Goal: Information Seeking & Learning: Find contact information

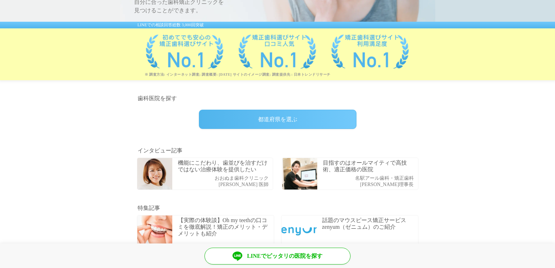
scroll to position [140, 0]
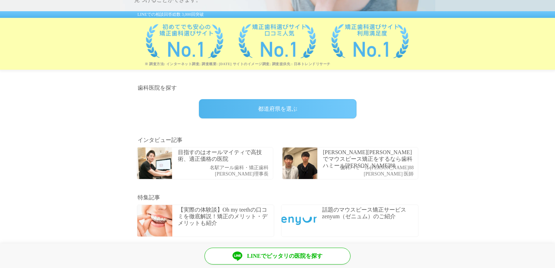
click at [272, 110] on div "都道府県を選ぶ" at bounding box center [278, 108] width 158 height 19
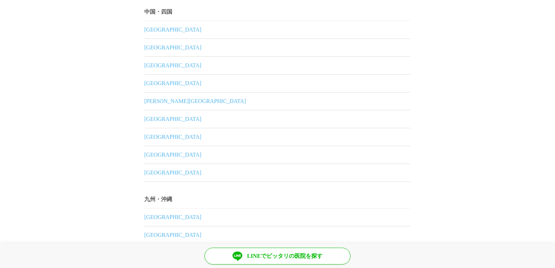
scroll to position [854, 0]
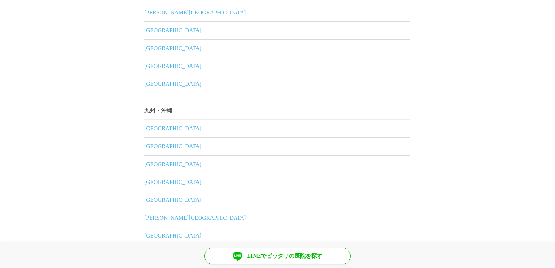
click at [146, 123] on link "福岡県" at bounding box center [278, 129] width 266 height 18
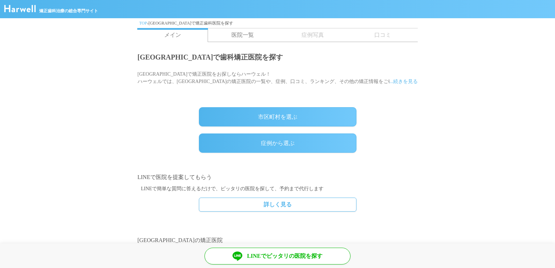
click at [271, 117] on div "市区町村を選ぶ" at bounding box center [278, 116] width 158 height 19
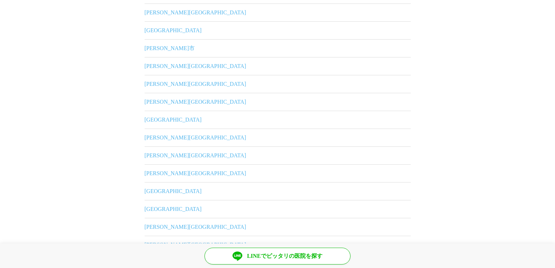
scroll to position [35, 0]
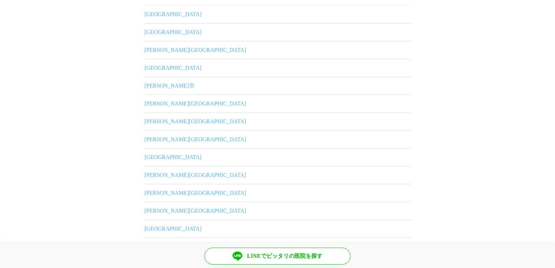
click at [151, 35] on link "福岡市" at bounding box center [278, 32] width 266 height 18
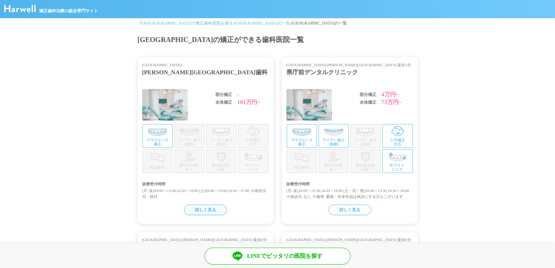
click at [206, 211] on div "詳しく見る" at bounding box center [205, 210] width 43 height 11
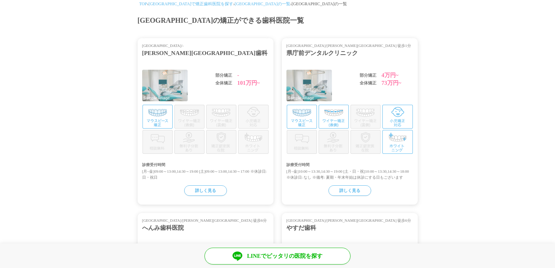
scroll to position [70, 0]
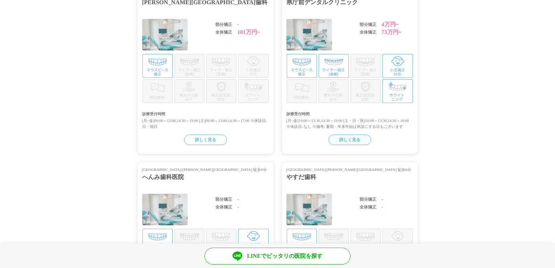
click at [358, 141] on div "詳しく見る" at bounding box center [350, 139] width 43 height 11
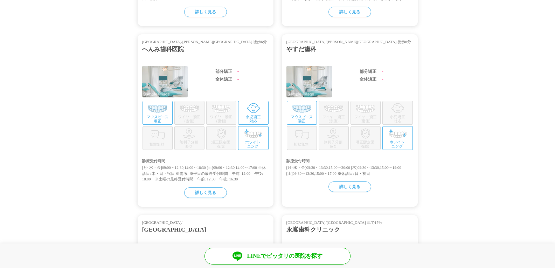
scroll to position [210, 0]
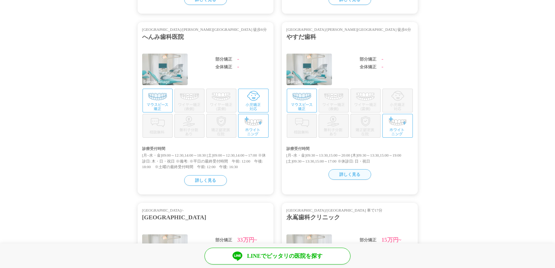
click at [353, 180] on div "詳しく見る" at bounding box center [350, 174] width 43 height 11
click at [208, 183] on div "詳しく見る" at bounding box center [205, 180] width 43 height 11
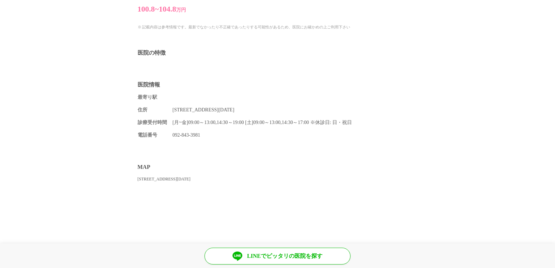
scroll to position [350, 0]
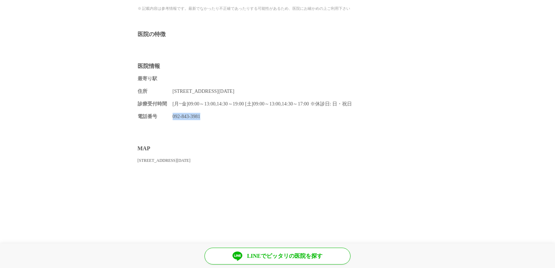
drag, startPoint x: 196, startPoint y: 110, endPoint x: 172, endPoint y: 111, distance: 24.2
click at [173, 113] on dd "092-843-3981" at bounding box center [295, 116] width 245 height 7
copy dd "092-843-3981"
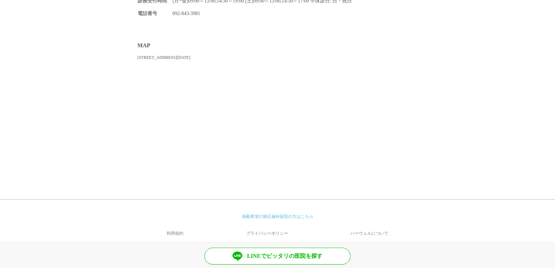
click at [477, 166] on section "MAP 福岡県福岡市 早良区藤崎1-1-40 5F" at bounding box center [277, 111] width 555 height 152
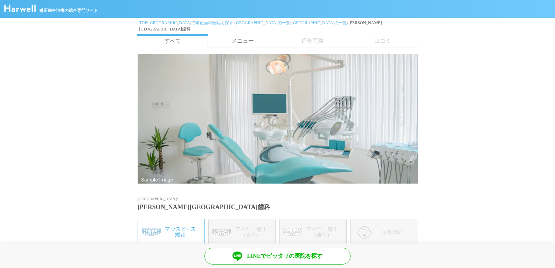
scroll to position [0, 0]
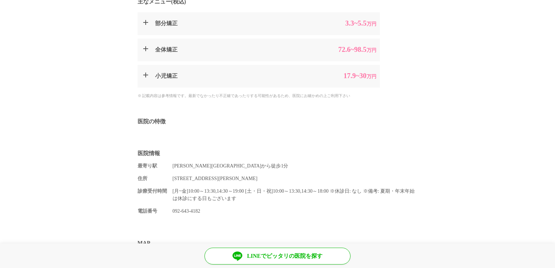
scroll to position [350, 0]
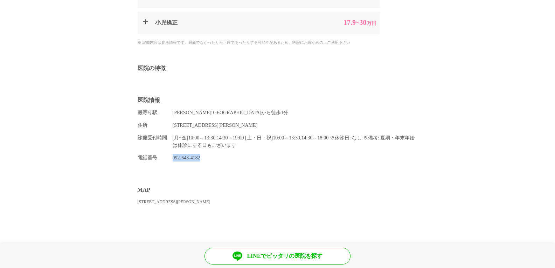
drag, startPoint x: 208, startPoint y: 157, endPoint x: 171, endPoint y: 158, distance: 37.5
click at [171, 158] on dl "電話番号 092-643-4182" at bounding box center [278, 157] width 280 height 7
copy dd "092-643-4182"
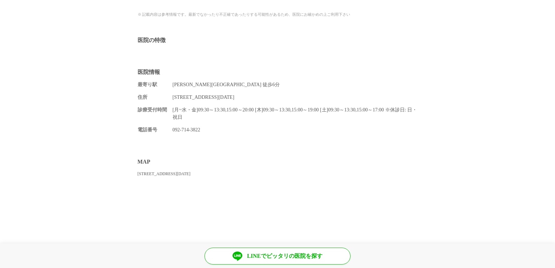
scroll to position [350, 0]
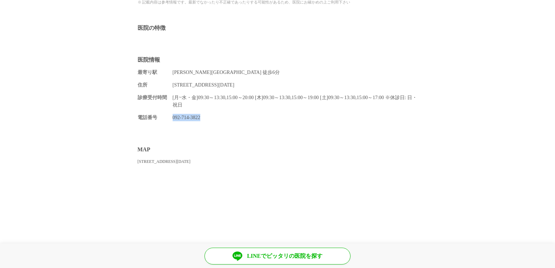
drag, startPoint x: 203, startPoint y: 118, endPoint x: 172, endPoint y: 120, distance: 31.6
click at [171, 119] on dl "電話番号 [PHONE_NUMBER]" at bounding box center [278, 117] width 280 height 7
copy dd "092-714-3822"
click at [72, 103] on section "医院情報 最寄り駅 [PERSON_NAME][GEOGRAPHIC_DATA] 徒歩6分 住所 [STREET_ADDRESS][DATE] 診療受付時間 …" at bounding box center [277, 90] width 555 height 83
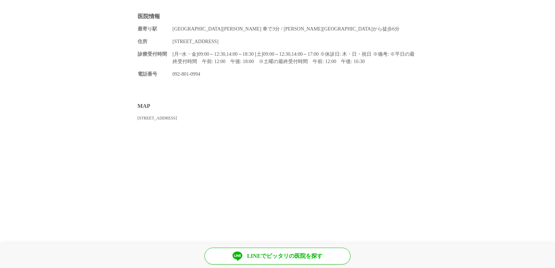
scroll to position [420, 0]
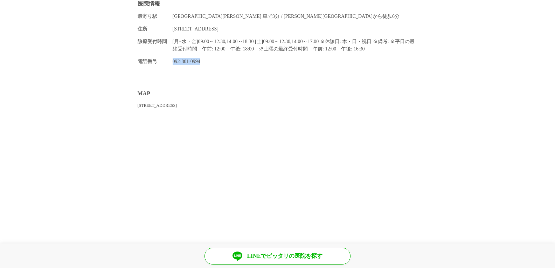
drag, startPoint x: 208, startPoint y: 60, endPoint x: 172, endPoint y: 63, distance: 36.2
click at [173, 63] on dd "092-801-0994" at bounding box center [295, 61] width 245 height 7
copy dd "092-801-0994"
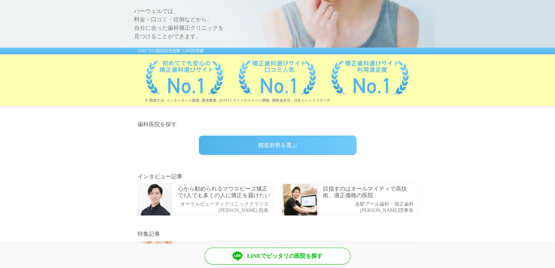
scroll to position [105, 0]
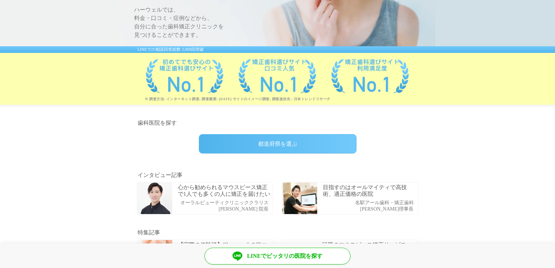
click at [268, 148] on div "都道府県を選ぶ" at bounding box center [278, 143] width 158 height 19
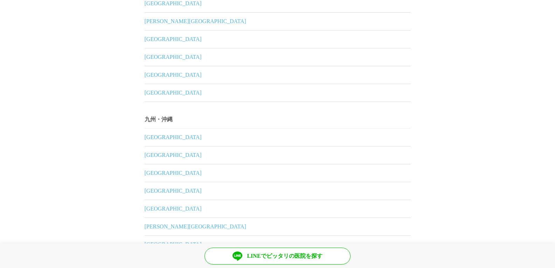
scroll to position [841, 0]
click at [153, 139] on link "福岡県" at bounding box center [278, 137] width 266 height 18
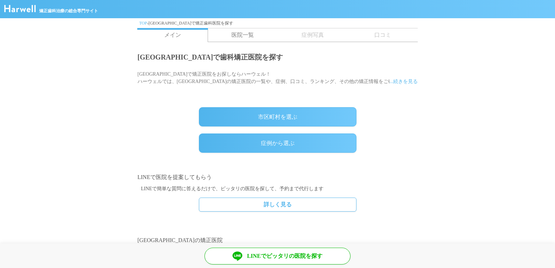
click at [254, 124] on div "市区町村を選ぶ" at bounding box center [278, 116] width 158 height 19
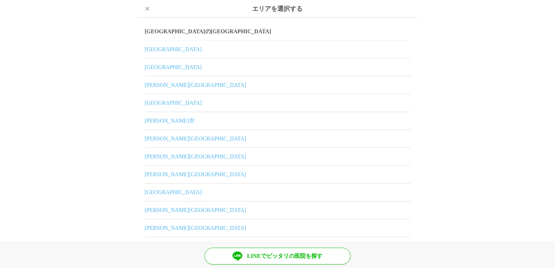
click at [151, 65] on link "福岡市" at bounding box center [278, 67] width 266 height 18
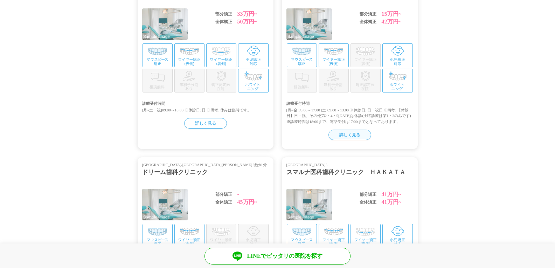
scroll to position [420, 0]
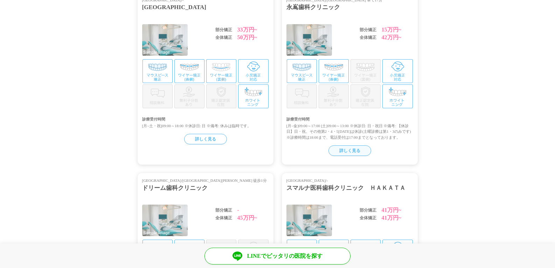
click at [361, 154] on div "詳しく見る" at bounding box center [350, 150] width 43 height 11
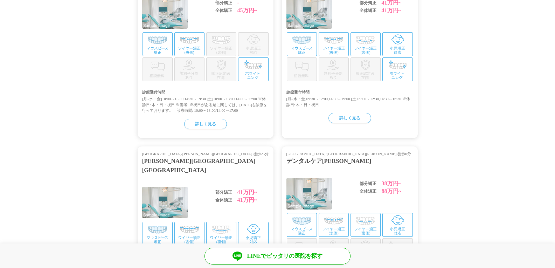
scroll to position [630, 0]
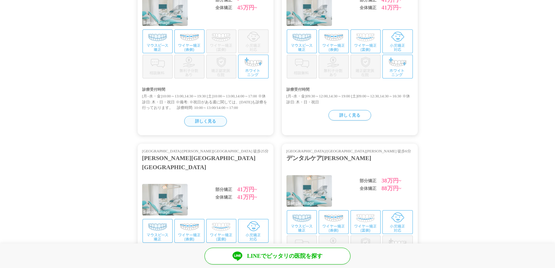
click at [213, 124] on div "詳しく見る" at bounding box center [205, 121] width 43 height 11
click at [357, 120] on div "詳しく見る" at bounding box center [350, 115] width 43 height 11
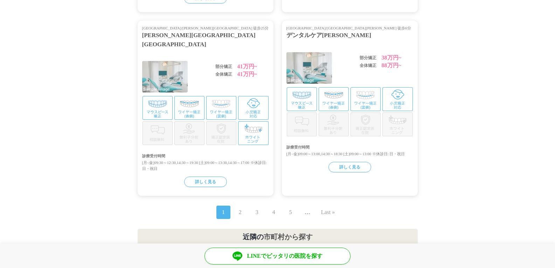
scroll to position [771, 0]
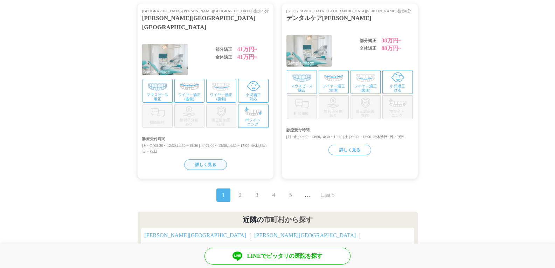
click at [217, 160] on div "詳しく見る" at bounding box center [205, 164] width 43 height 11
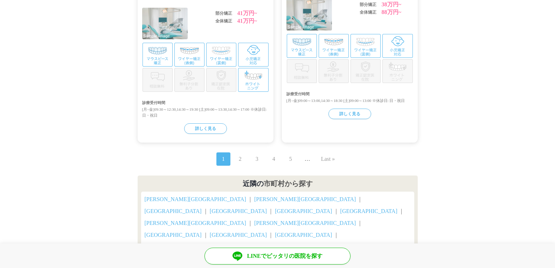
scroll to position [846, 0]
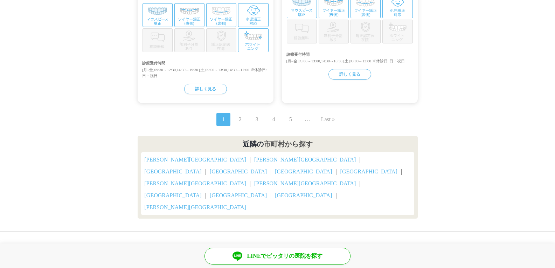
click at [239, 120] on link "2" at bounding box center [240, 119] width 3 height 8
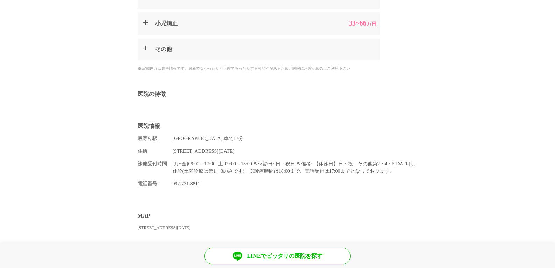
scroll to position [350, 0]
drag, startPoint x: 206, startPoint y: 182, endPoint x: 167, endPoint y: 184, distance: 38.5
click at [167, 184] on dl "電話番号 092-731-8811" at bounding box center [278, 182] width 280 height 7
copy dd "092-731-8811"
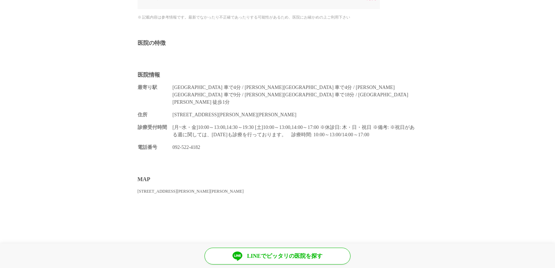
scroll to position [385, 0]
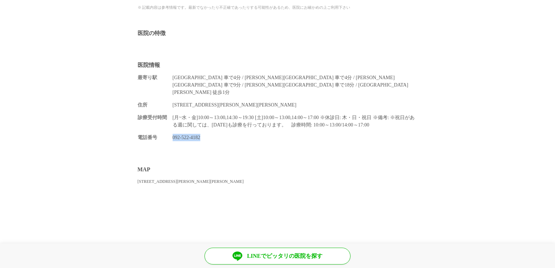
drag, startPoint x: 209, startPoint y: 119, endPoint x: 163, endPoint y: 118, distance: 46.6
click at [163, 134] on dl "電話番号 [PHONE_NUMBER]" at bounding box center [278, 137] width 280 height 7
copy dd "092-522-4182"
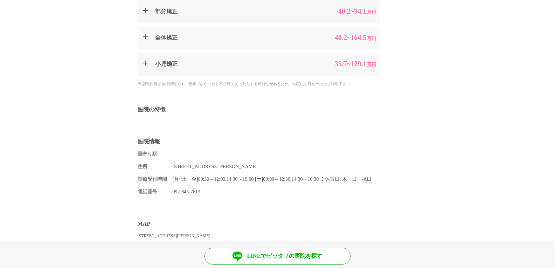
scroll to position [385, 0]
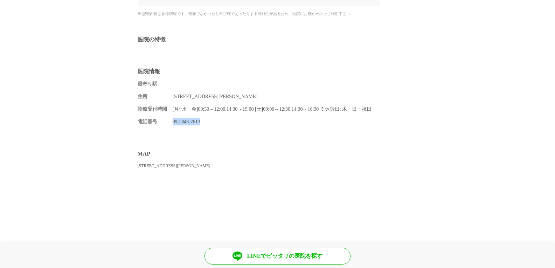
drag, startPoint x: 205, startPoint y: 114, endPoint x: 170, endPoint y: 119, distance: 35.0
click at [170, 119] on section "医院情報 最寄り駅 住所 [STREET_ADDRESS][PERSON_NAME]受付時間 [月~水・金]09:30～12:00,14:30～19:00 […" at bounding box center [277, 98] width 555 height 75
copy dd "092-843-7613"
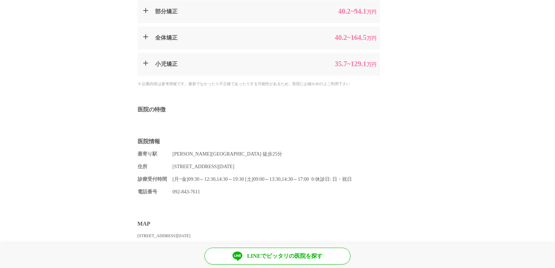
scroll to position [420, 0]
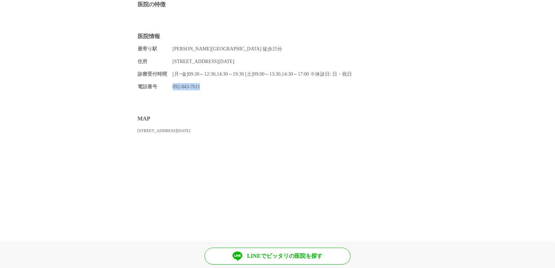
drag, startPoint x: 207, startPoint y: 80, endPoint x: 167, endPoint y: 81, distance: 40.7
click at [167, 83] on dl "電話番号 092-843-7611" at bounding box center [278, 86] width 280 height 7
copy dd "092-843-7611"
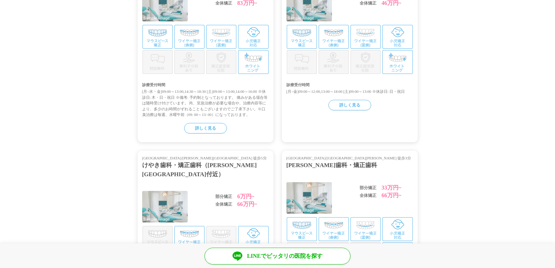
scroll to position [105, 0]
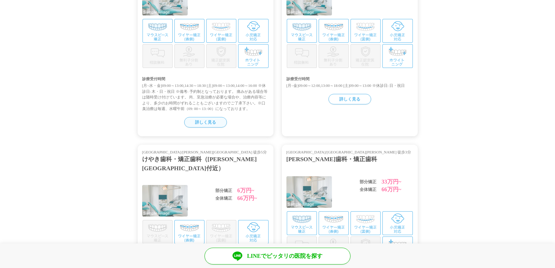
click at [215, 125] on div "詳しく見る" at bounding box center [205, 122] width 43 height 11
click at [346, 100] on div "詳しく見る" at bounding box center [350, 99] width 43 height 11
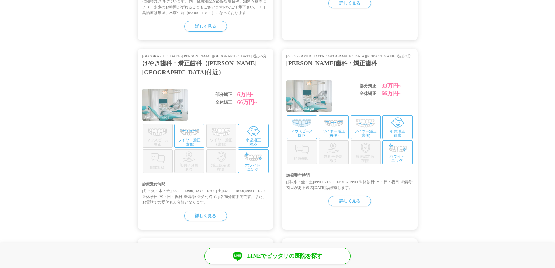
scroll to position [245, 0]
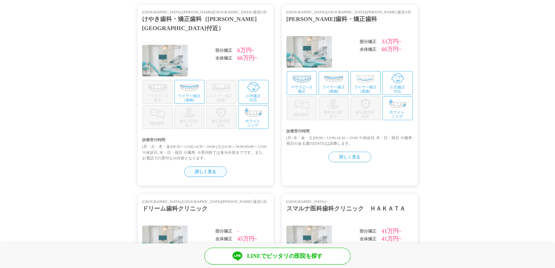
click at [213, 166] on div "詳しく見る" at bounding box center [205, 171] width 43 height 11
click at [359, 154] on div "詳しく見る" at bounding box center [350, 157] width 43 height 11
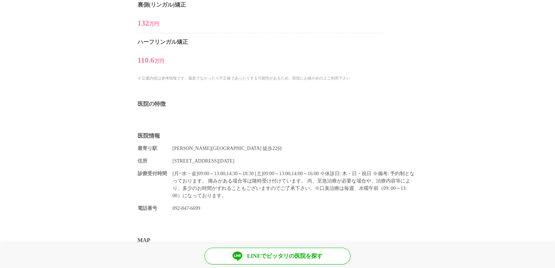
scroll to position [490, 0]
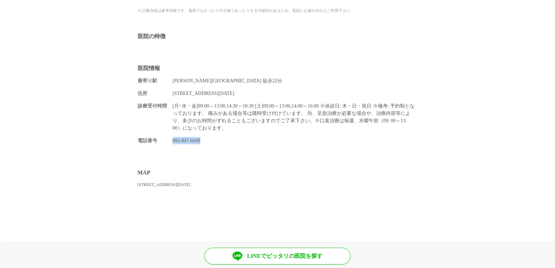
drag, startPoint x: 205, startPoint y: 141, endPoint x: 168, endPoint y: 141, distance: 37.1
click at [168, 141] on dl "電話番号 092-847-6699" at bounding box center [278, 140] width 280 height 7
copy dd "092-847-6699"
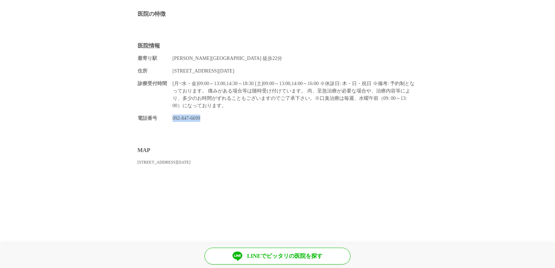
scroll to position [525, 0]
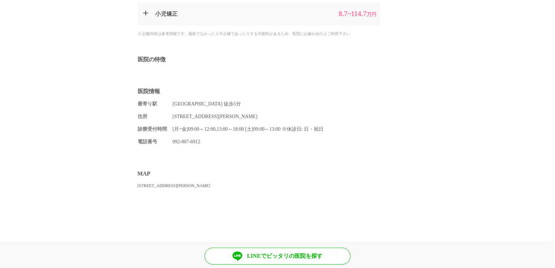
scroll to position [420, 0]
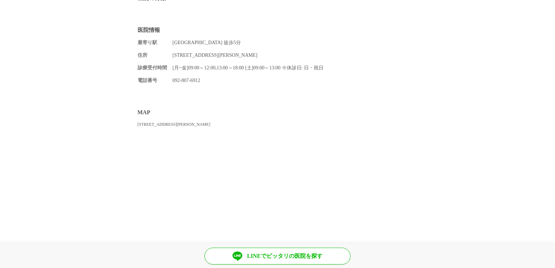
drag, startPoint x: 211, startPoint y: 73, endPoint x: 161, endPoint y: 78, distance: 50.0
click at [161, 78] on div "最寄り駅 [GEOGRAPHIC_DATA] 徒歩5分 住所 [STREET_ADDRESS][PERSON_NAME]受付時間 [月~金]09:00～12:…" at bounding box center [278, 61] width 280 height 45
drag, startPoint x: 208, startPoint y: 80, endPoint x: 170, endPoint y: 81, distance: 38.2
click at [170, 81] on dl "電話番号 092-807-6912" at bounding box center [278, 80] width 280 height 7
copy dd "092-807-6912"
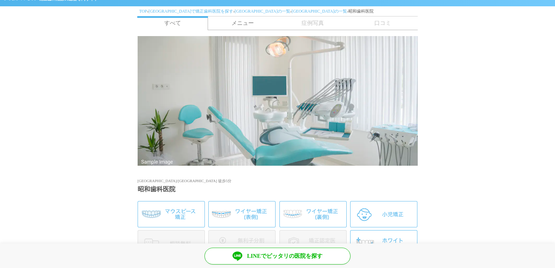
scroll to position [0, 0]
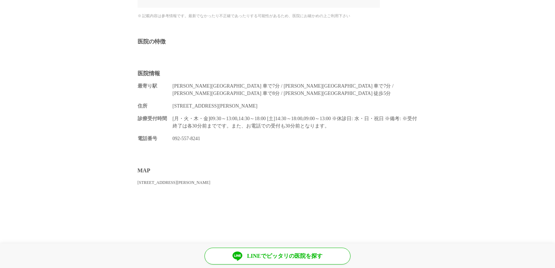
scroll to position [385, 0]
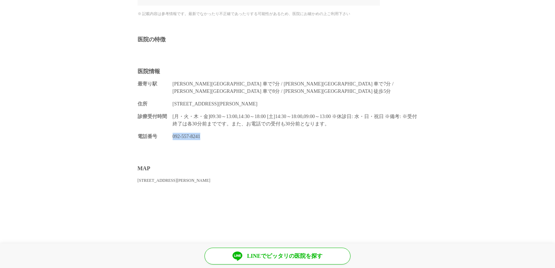
drag, startPoint x: 206, startPoint y: 124, endPoint x: 168, endPoint y: 122, distance: 37.9
click at [168, 133] on dl "電話番号 [PHONE_NUMBER]" at bounding box center [278, 136] width 280 height 7
copy dd "092-557-8241"
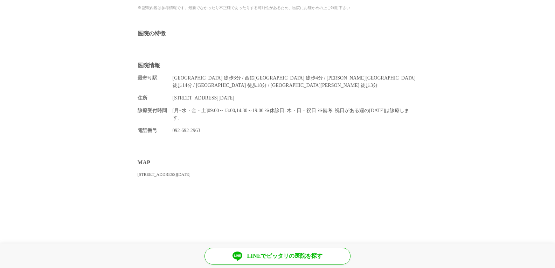
scroll to position [385, 0]
drag, startPoint x: 208, startPoint y: 124, endPoint x: 136, endPoint y: 124, distance: 72.5
click at [136, 124] on section "医院情報 最寄り駅 [GEOGRAPHIC_DATA] 徒歩3分 [GEOGRAPHIC_DATA] 徒歩4分 [PERSON_NAME][GEOGRAPHI…" at bounding box center [277, 99] width 555 height 90
click at [158, 125] on section "医院情報 最寄り駅 [GEOGRAPHIC_DATA] 徒歩3分 [GEOGRAPHIC_DATA] 徒歩4分 [PERSON_NAME][GEOGRAPHI…" at bounding box center [277, 99] width 555 height 90
drag, startPoint x: 214, startPoint y: 124, endPoint x: 172, endPoint y: 125, distance: 41.7
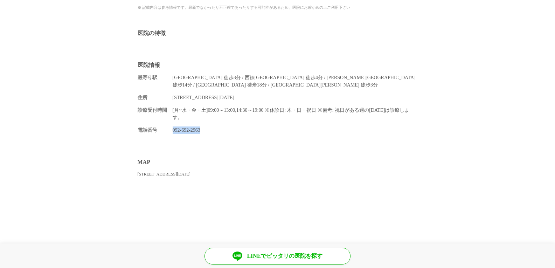
click at [173, 126] on dd "092-692-2963" at bounding box center [295, 129] width 245 height 7
copy dd "092-692-2963"
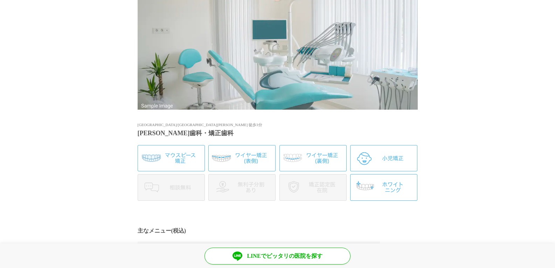
scroll to position [0, 0]
